Goal: Task Accomplishment & Management: Complete application form

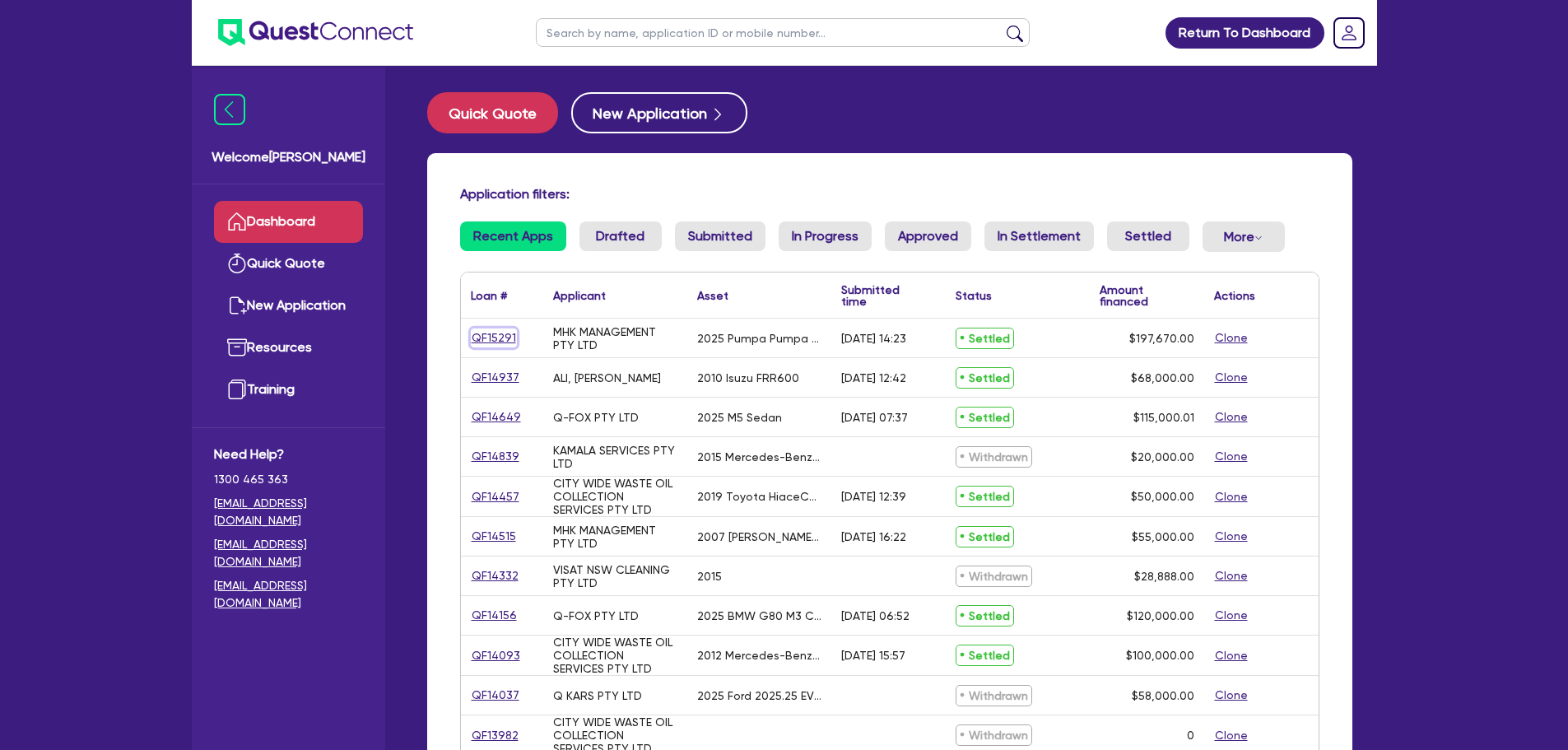
click at [489, 334] on link "QF15291" at bounding box center [494, 338] width 46 height 19
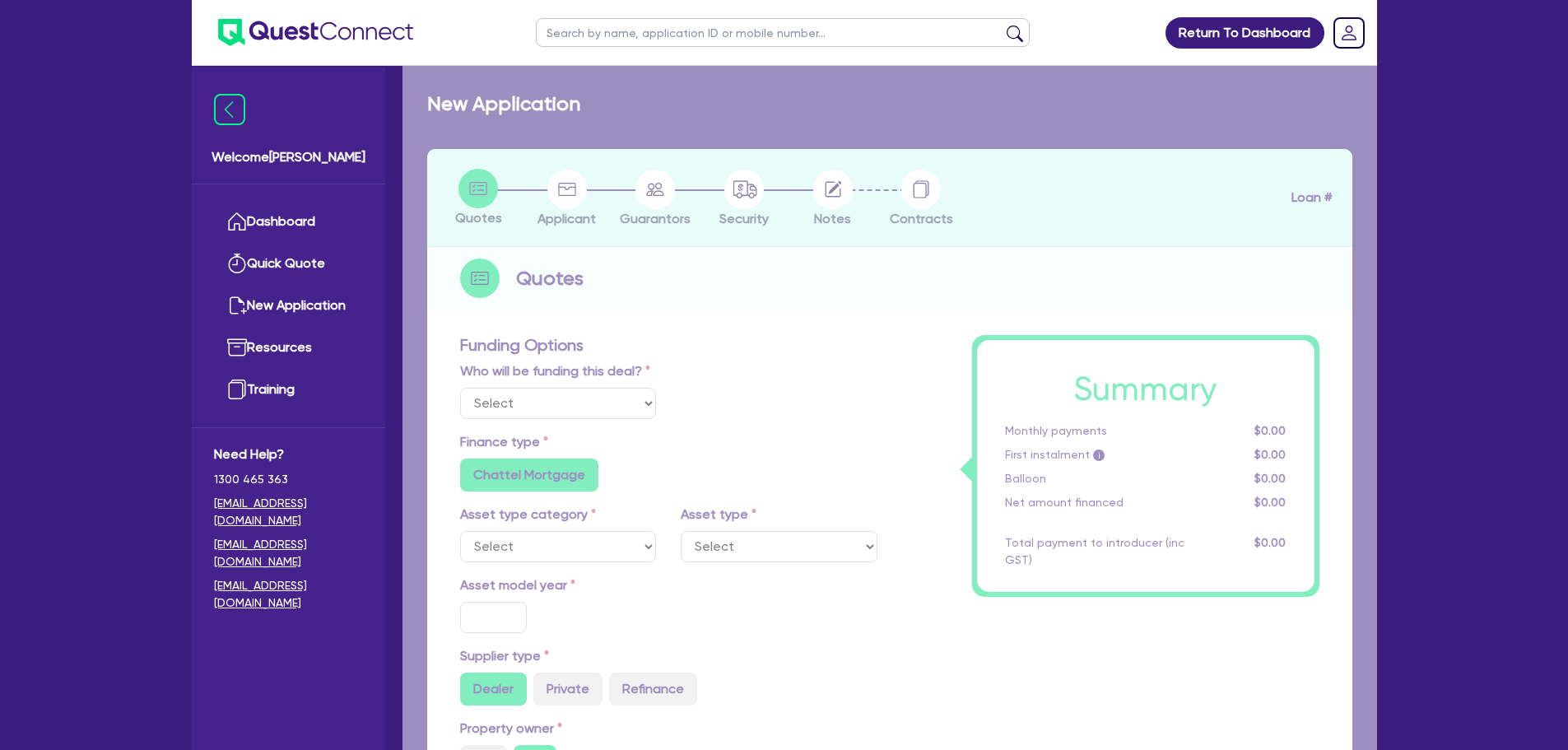
select select "Other"
select select "PRIMARY_ASSETS"
type input "2025"
radio input "true"
type input "197,670"
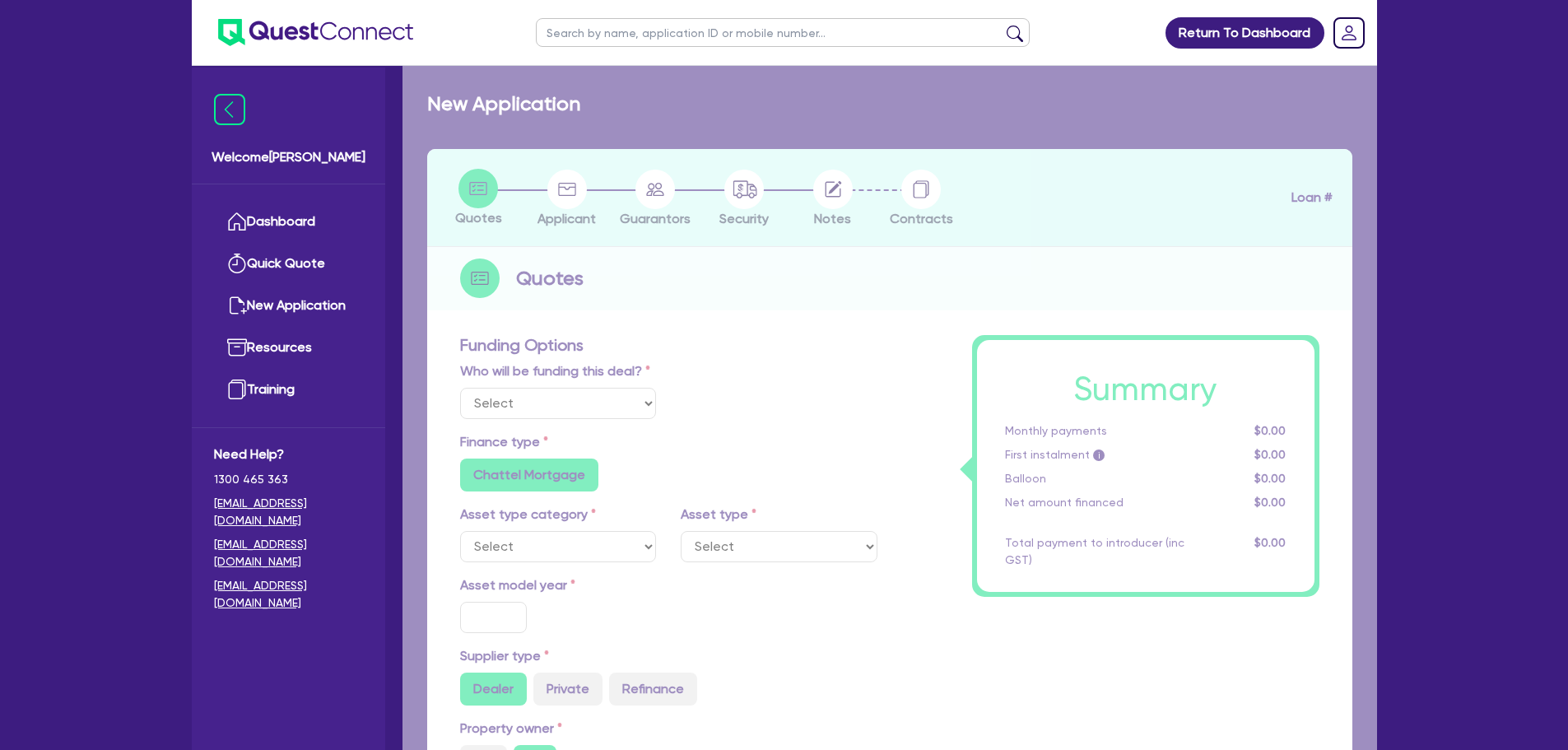
type input "30"
type input "59,301"
type input "4"
type input "7,906.8"
type input "6.95"
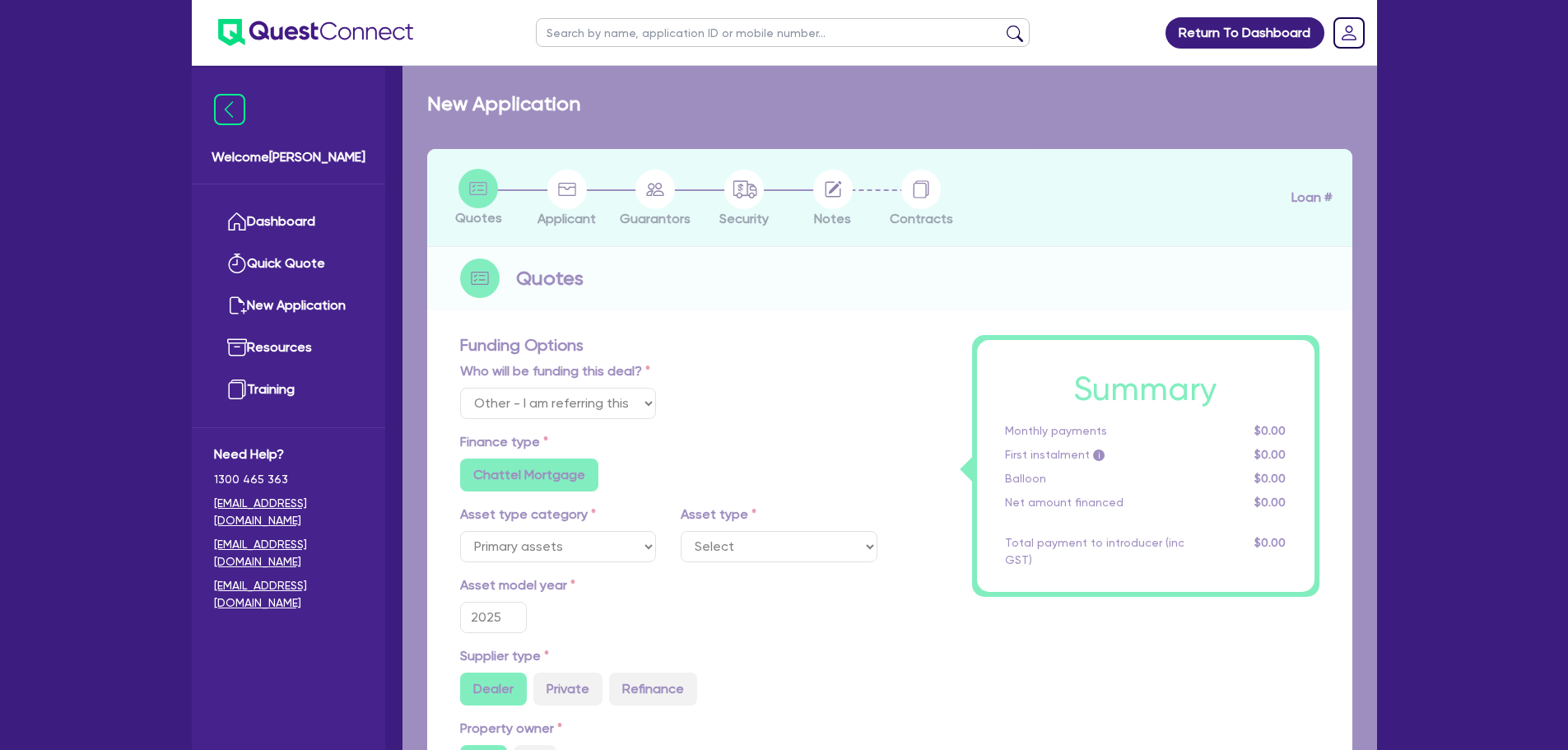
select select "TRAILERS"
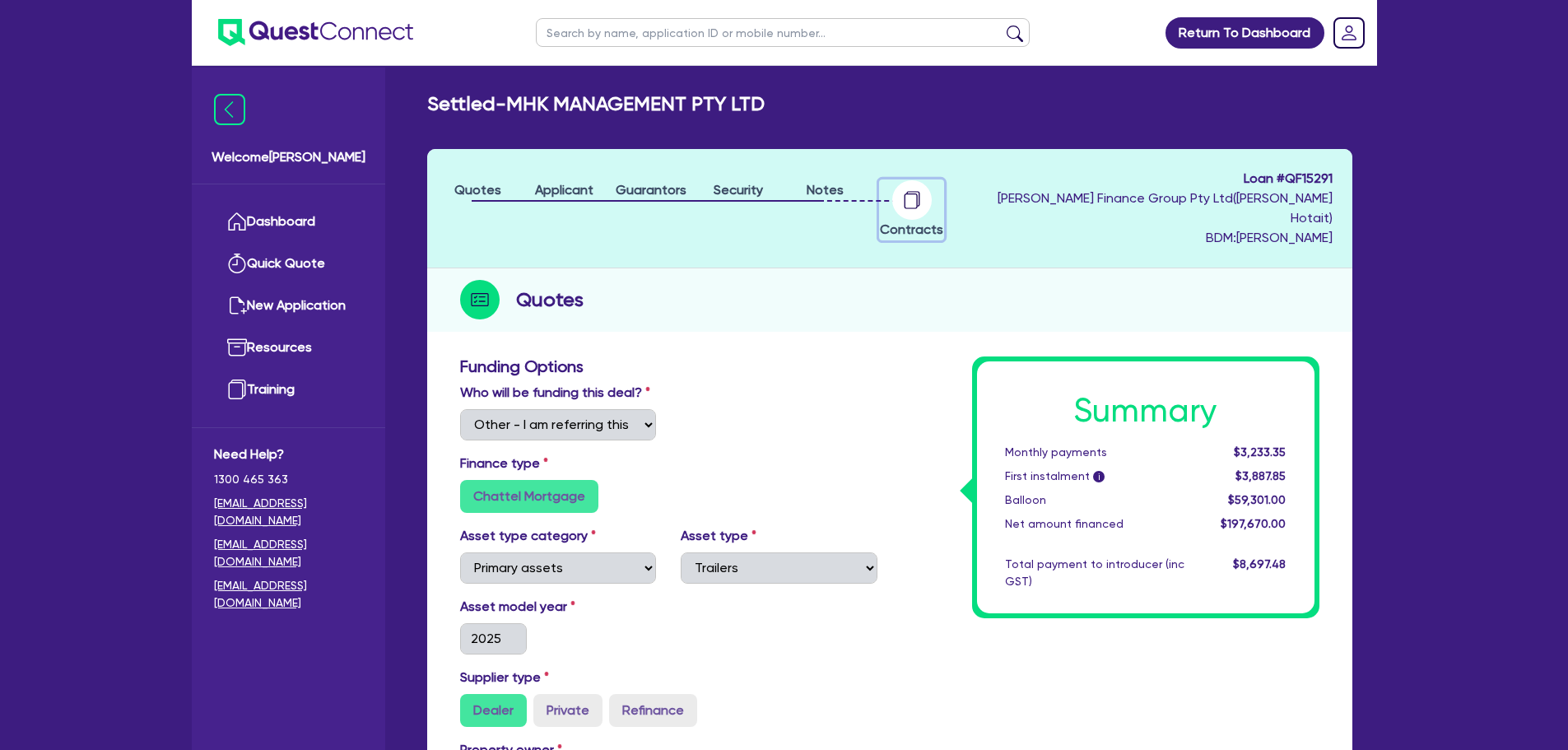
click at [919, 191] on circle "button" at bounding box center [911, 199] width 40 height 40
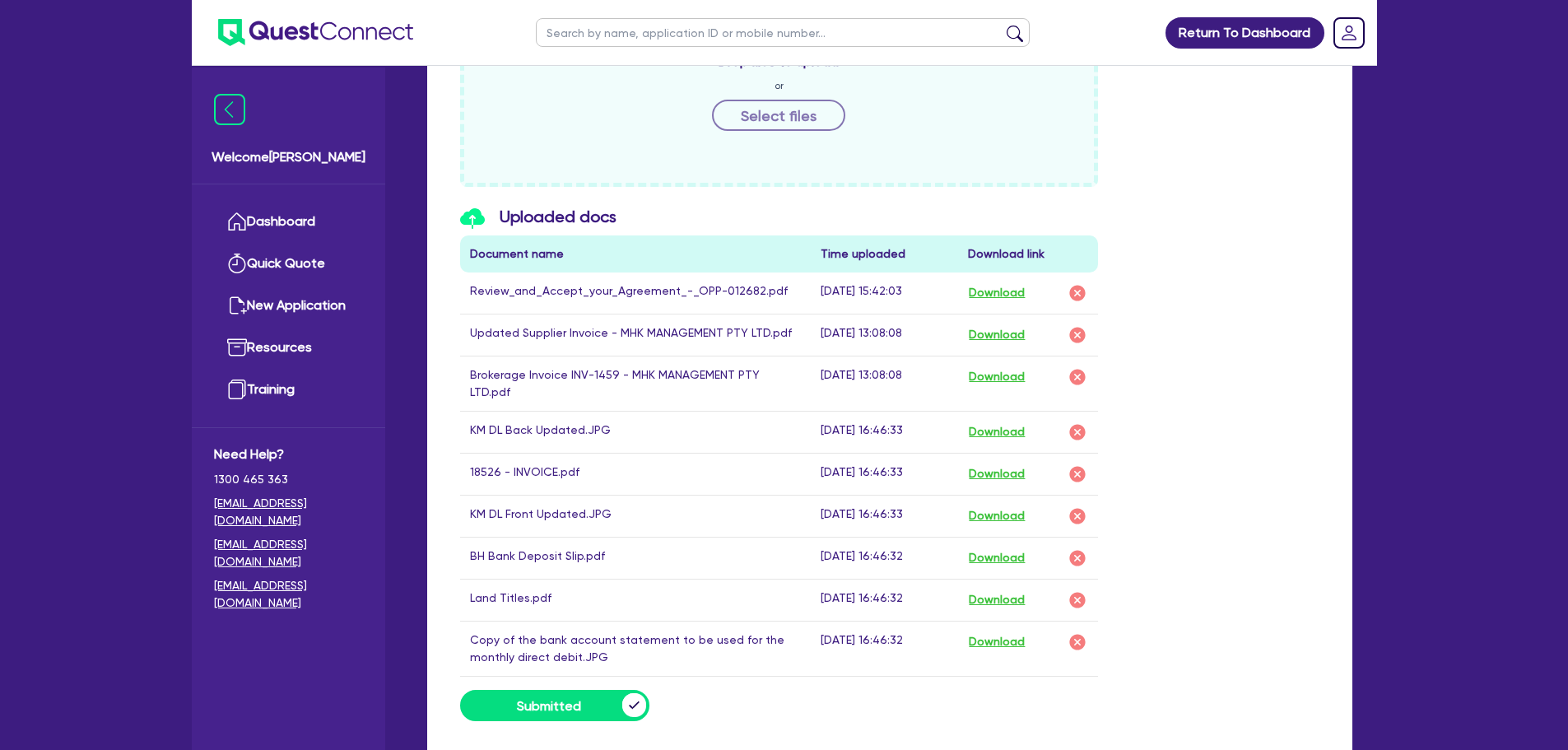
scroll to position [823, 0]
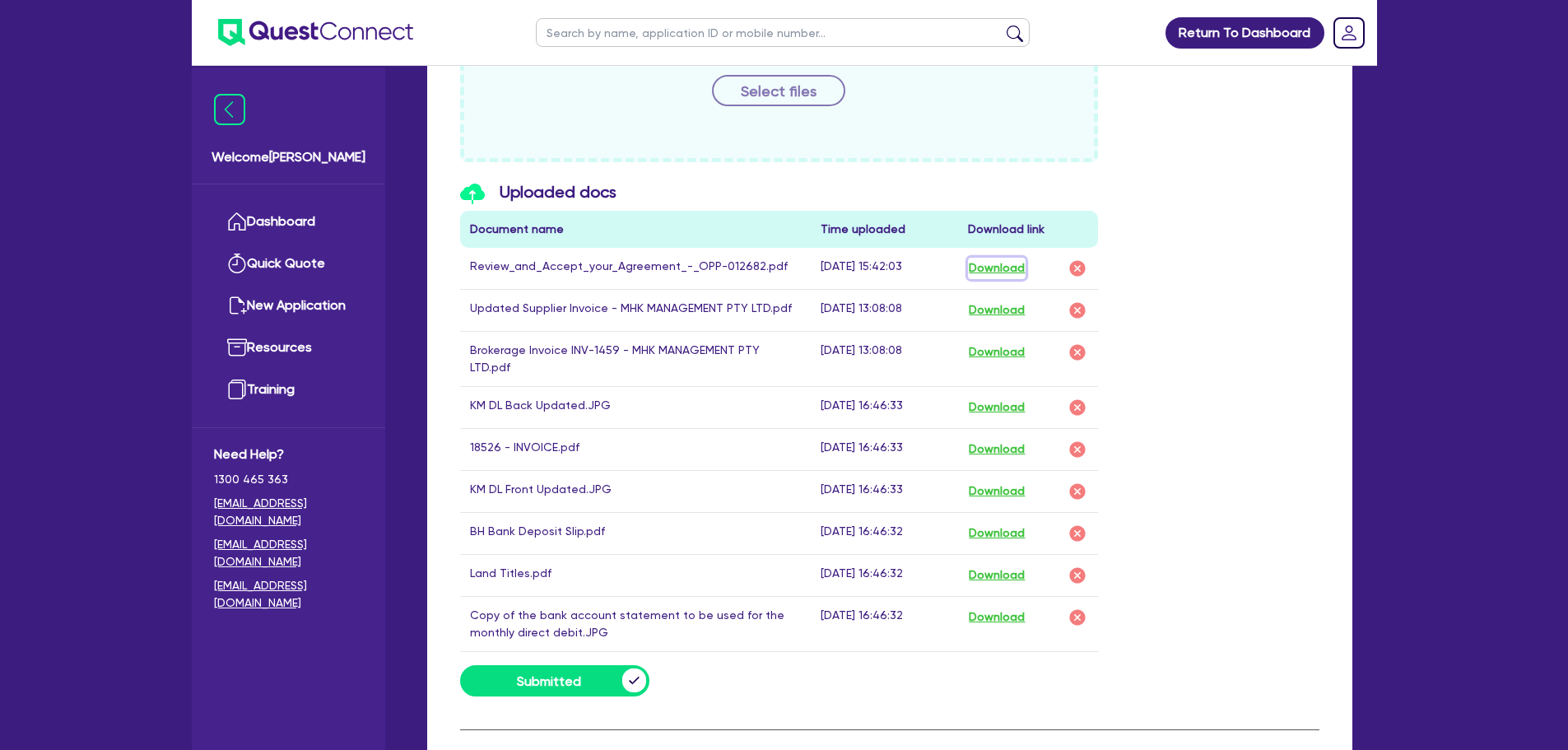
click at [1003, 257] on button "Download" at bounding box center [996, 267] width 58 height 21
